Goal: Find specific page/section: Locate item on page

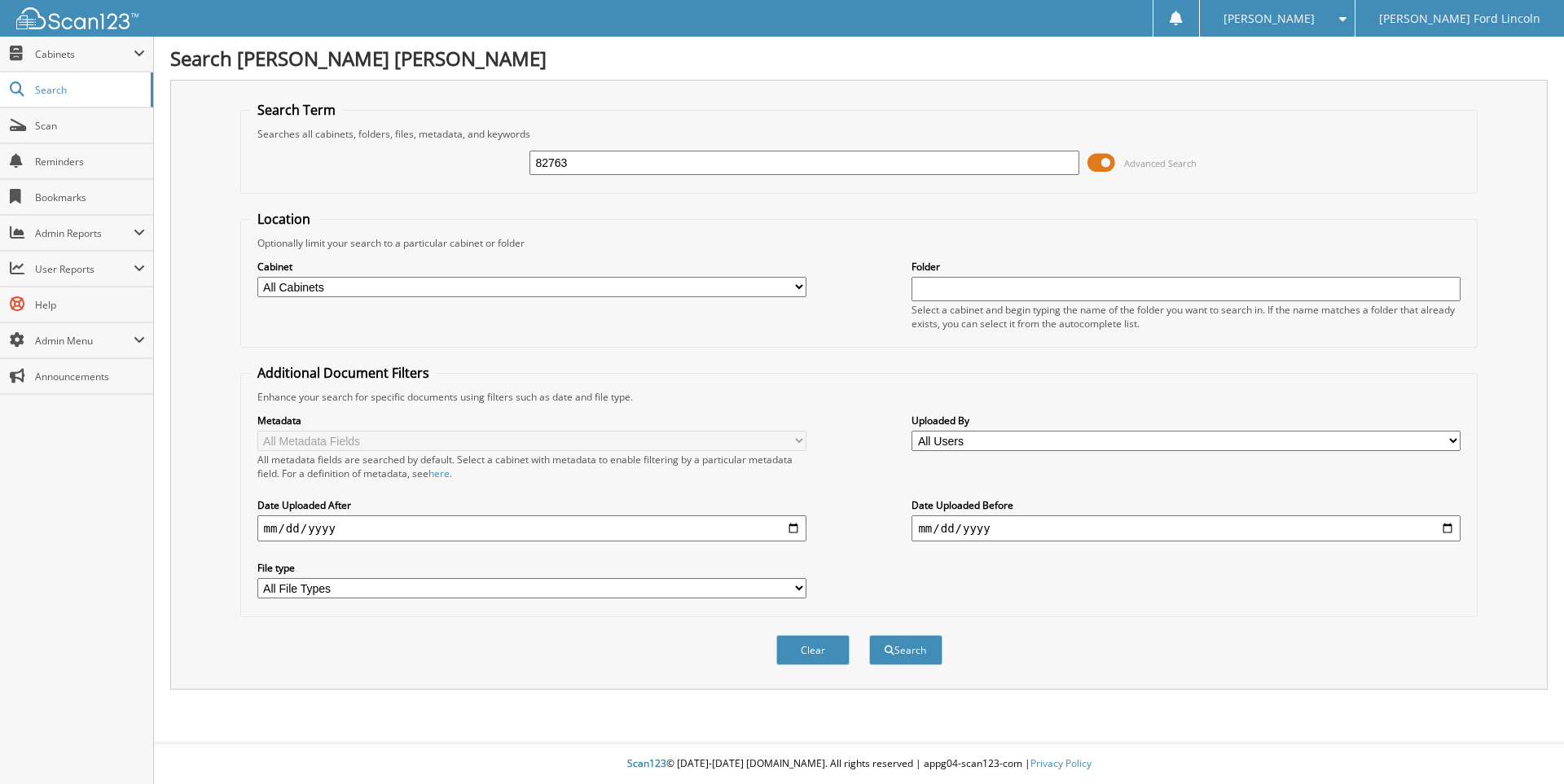
type input "82763"
click at [869, 635] on button "Search" at bounding box center [906, 650] width 73 height 30
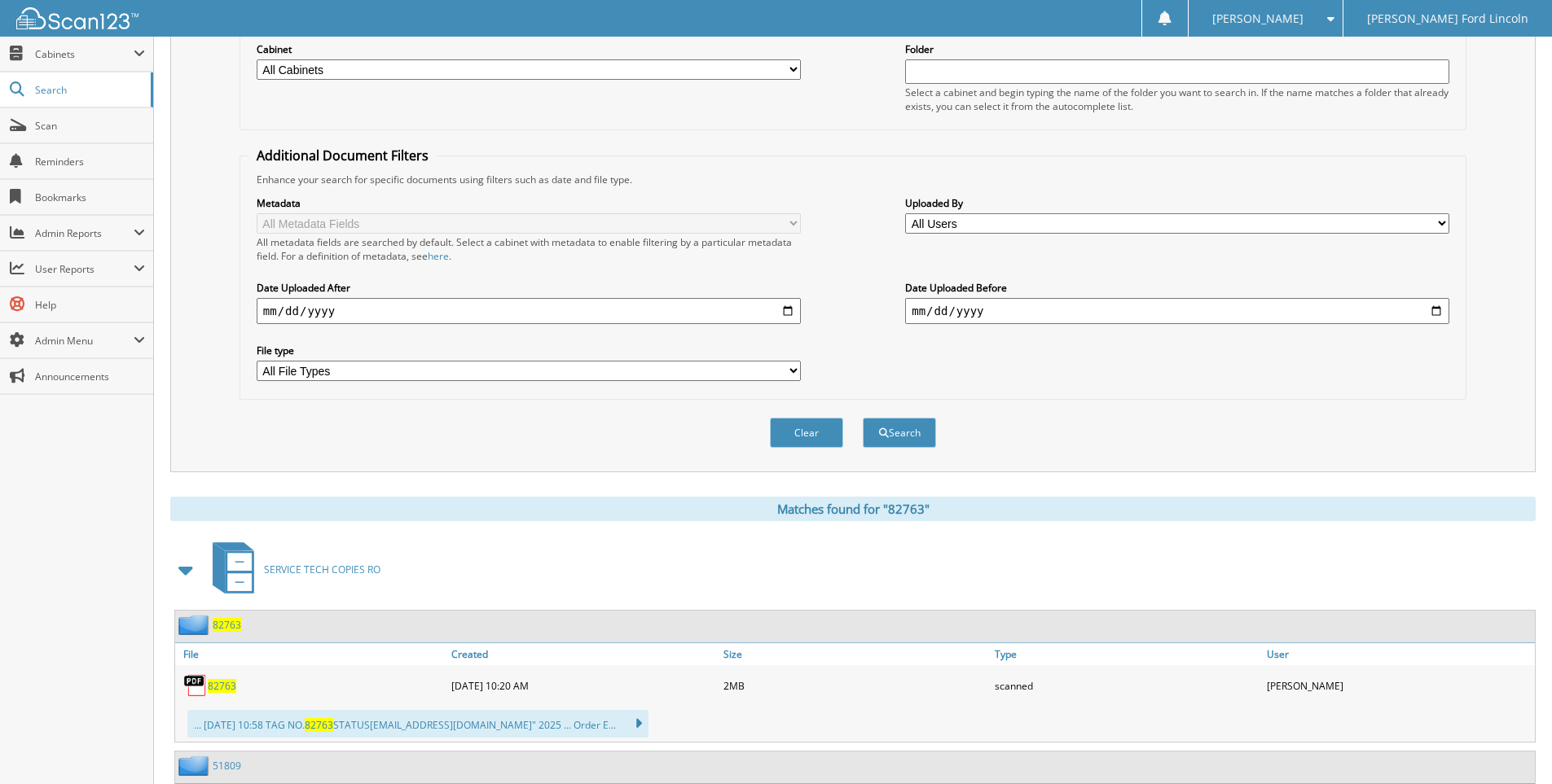
scroll to position [326, 0]
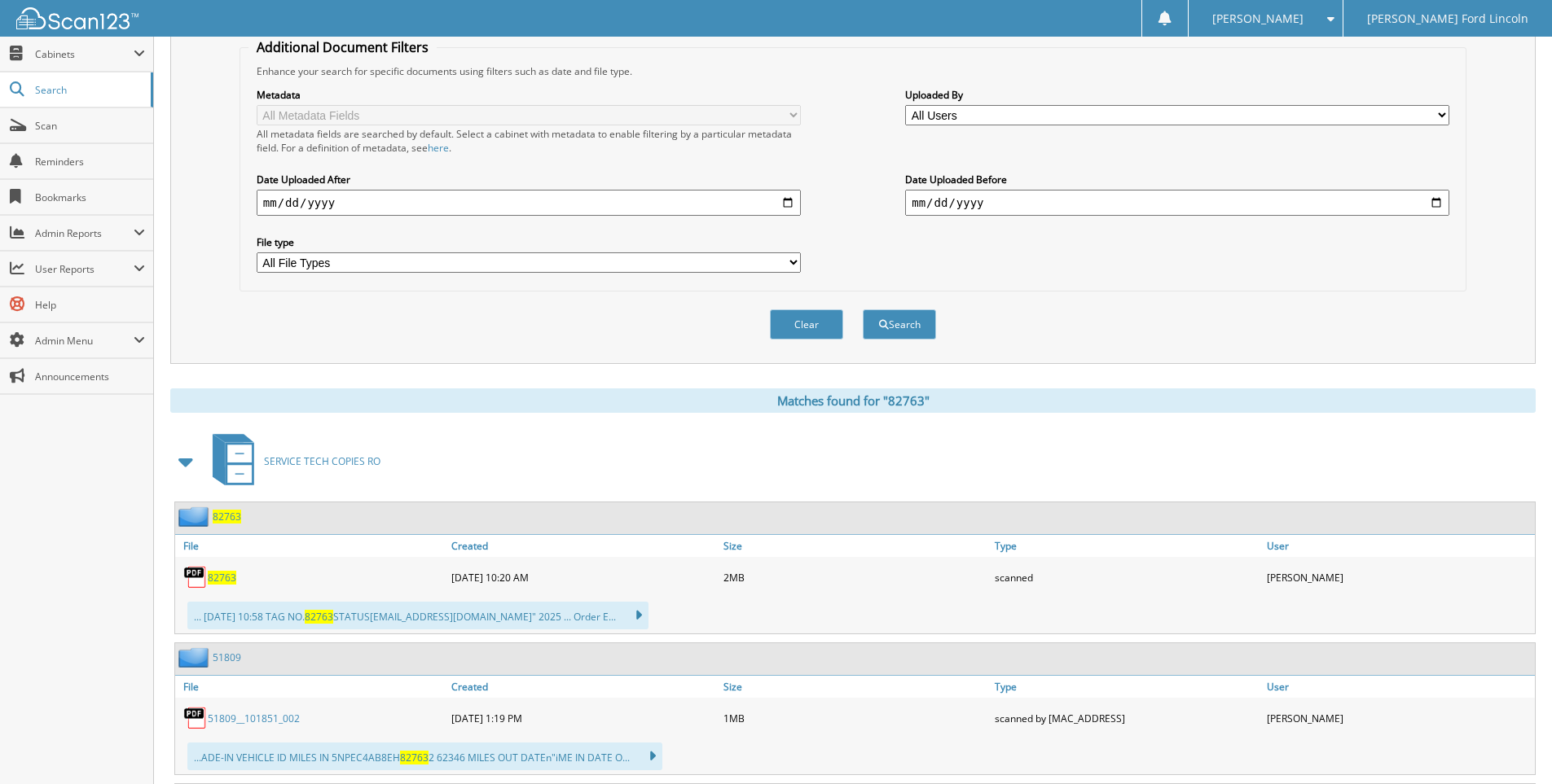
click at [226, 573] on span "82763" at bounding box center [222, 578] width 28 height 14
